Goal: Book appointment/travel/reservation

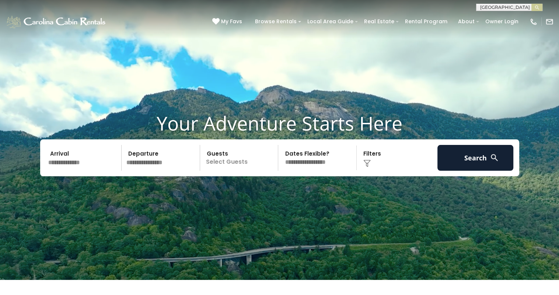
drag, startPoint x: 0, startPoint y: 0, endPoint x: 491, endPoint y: 9, distance: 491.0
click at [491, 9] on input "text" at bounding box center [508, 8] width 64 height 7
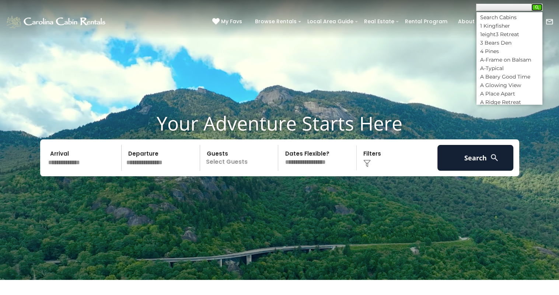
click at [534, 7] on button "submit" at bounding box center [536, 7] width 11 height 7
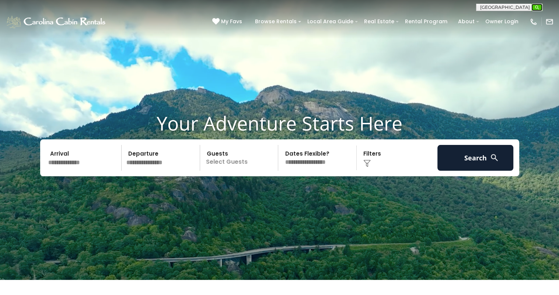
click at [537, 9] on img "submit" at bounding box center [537, 8] width 6 height 6
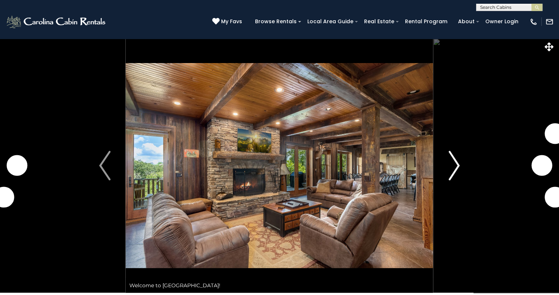
click at [456, 161] on img "Next" at bounding box center [453, 165] width 11 height 29
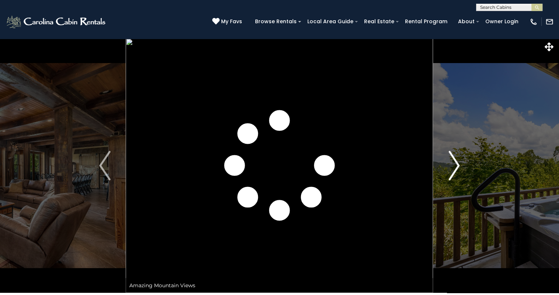
click at [456, 161] on img "Next" at bounding box center [453, 165] width 11 height 29
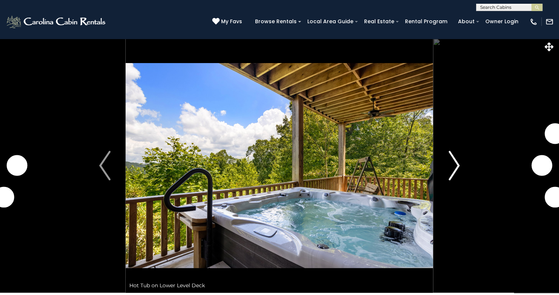
click at [456, 161] on img "Next" at bounding box center [453, 165] width 11 height 29
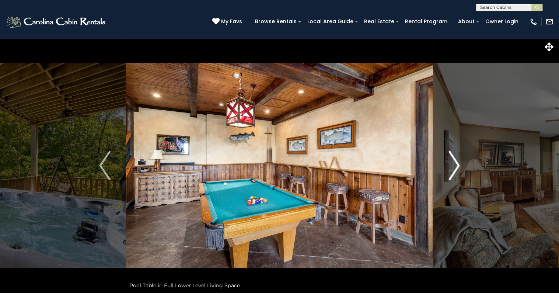
click at [456, 161] on img "Next" at bounding box center [453, 165] width 11 height 29
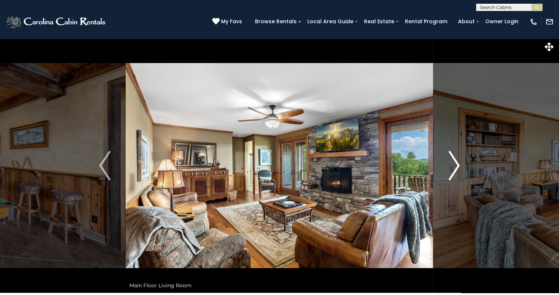
click at [456, 161] on img "Next" at bounding box center [453, 165] width 11 height 29
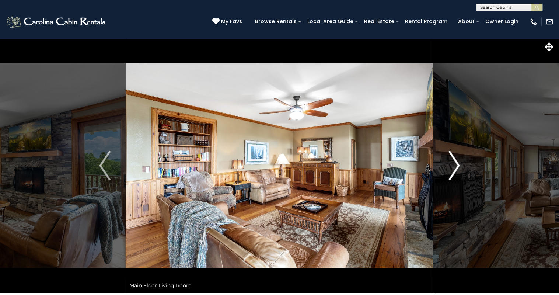
click at [456, 161] on img "Next" at bounding box center [453, 165] width 11 height 29
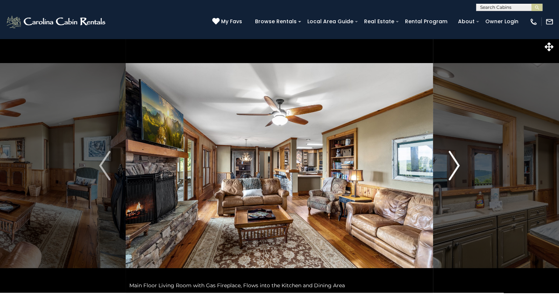
click at [456, 161] on img "Next" at bounding box center [453, 165] width 11 height 29
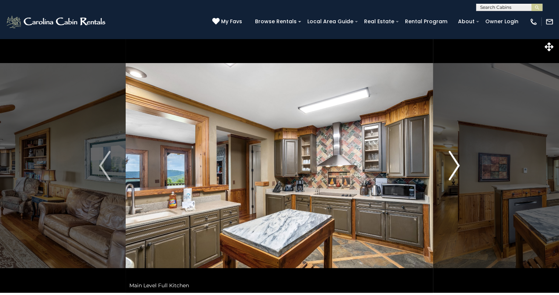
click at [456, 161] on img "Next" at bounding box center [453, 165] width 11 height 29
